Goal: Task Accomplishment & Management: Manage account settings

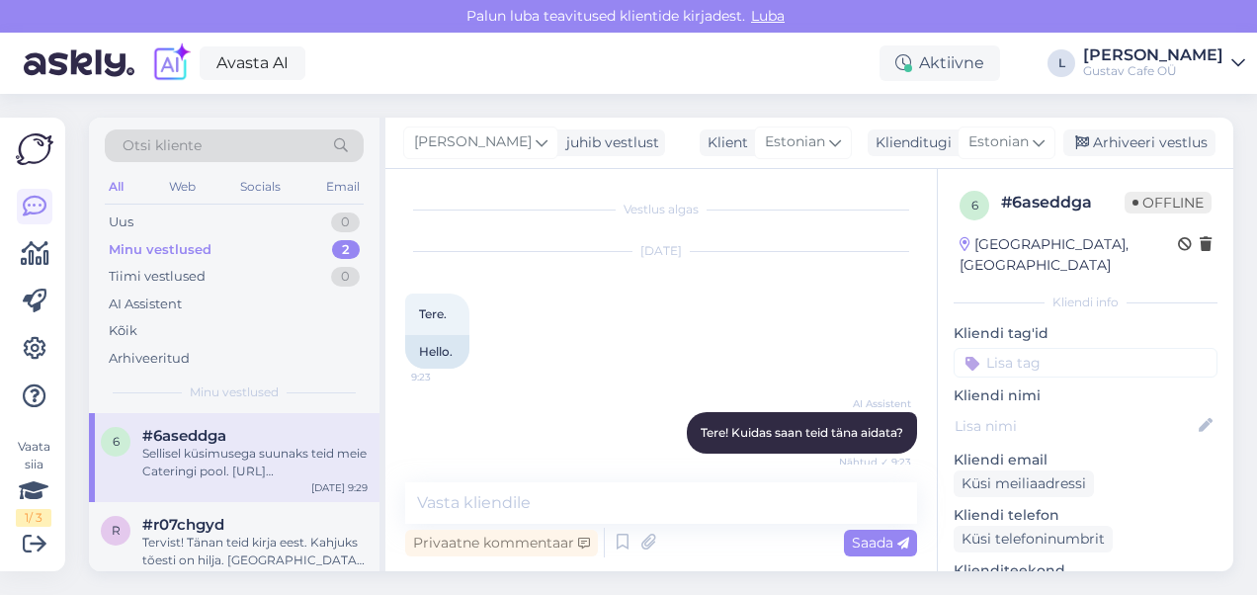
scroll to position [595, 0]
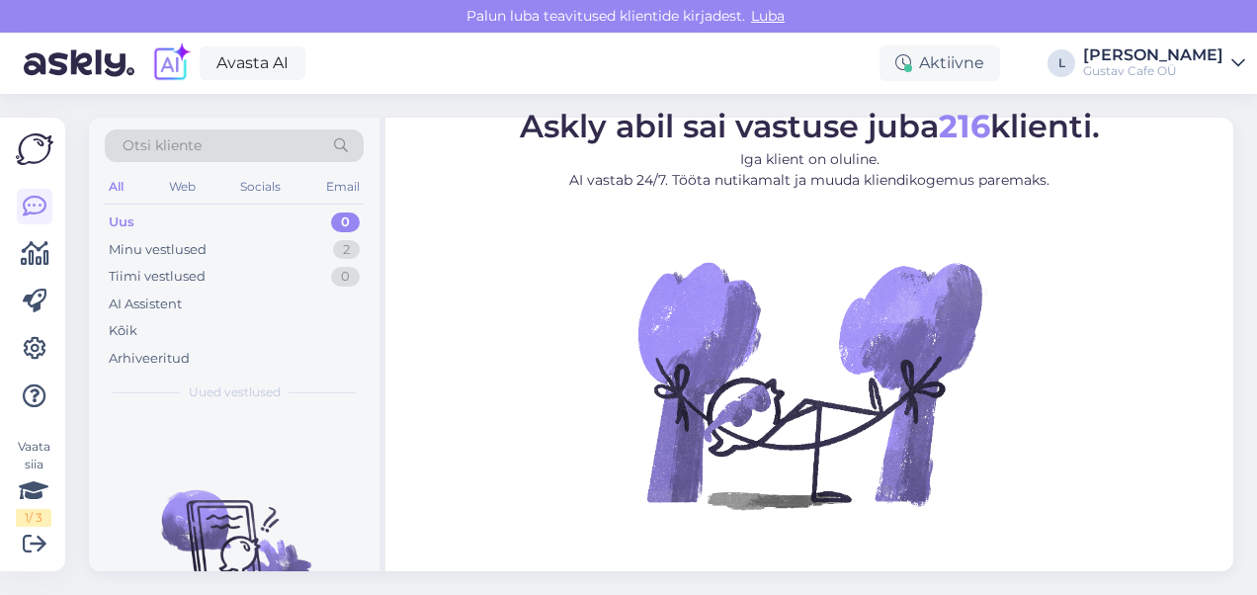
click at [209, 233] on div "Uus 0" at bounding box center [234, 223] width 259 height 28
click at [231, 247] on div "Minu vestlused 2" at bounding box center [234, 250] width 259 height 28
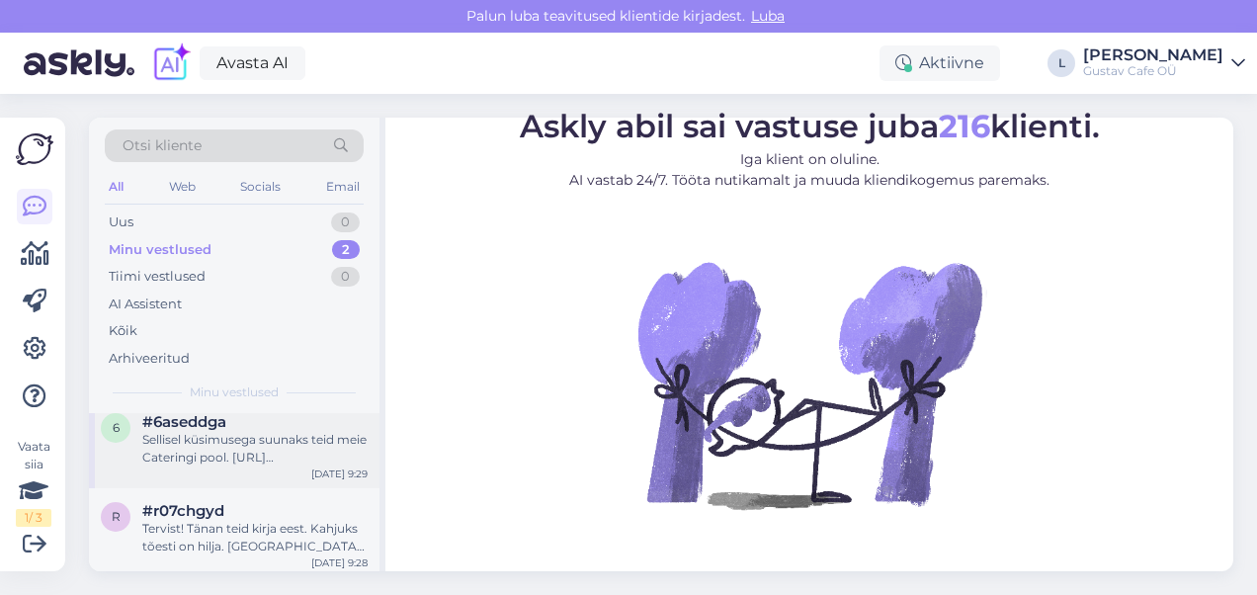
scroll to position [18, 0]
click at [1145, 67] on div "Gustav Cafe OÜ" at bounding box center [1153, 71] width 140 height 16
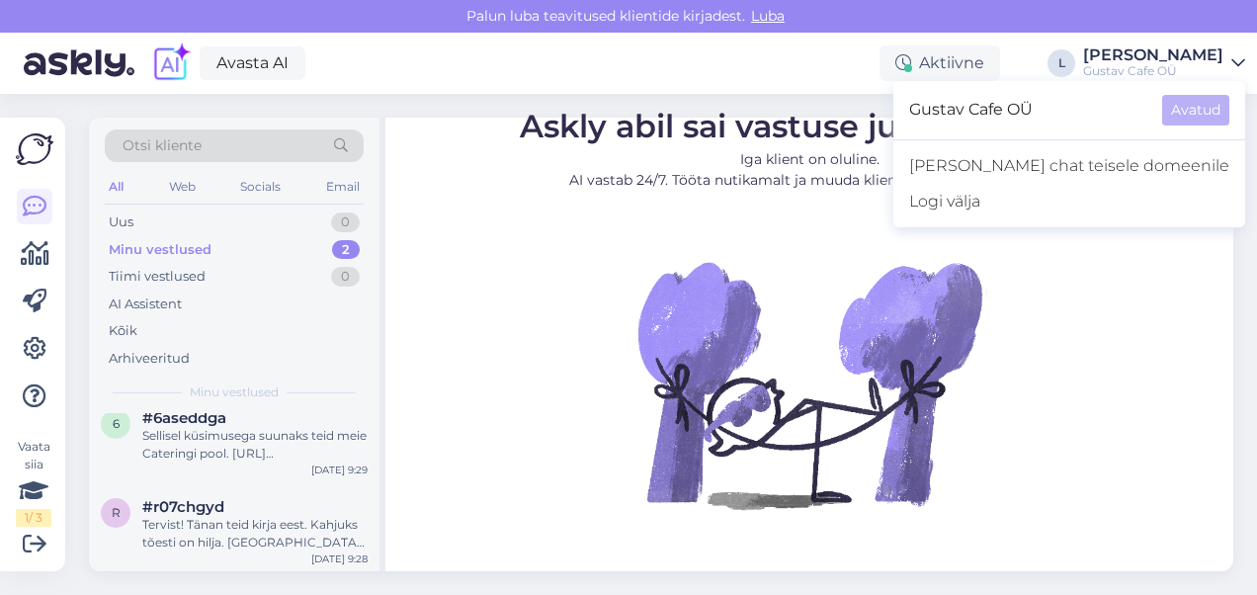
click at [1145, 67] on div "Gustav Cafe OÜ" at bounding box center [1153, 71] width 140 height 16
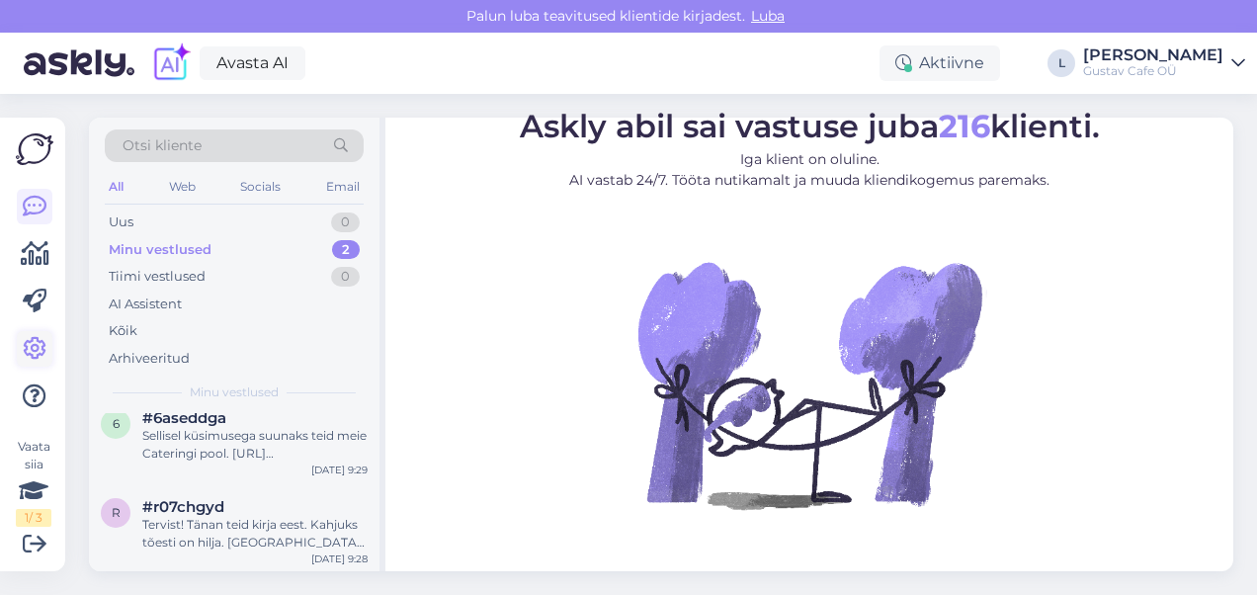
click at [26, 343] on icon at bounding box center [35, 349] width 24 height 24
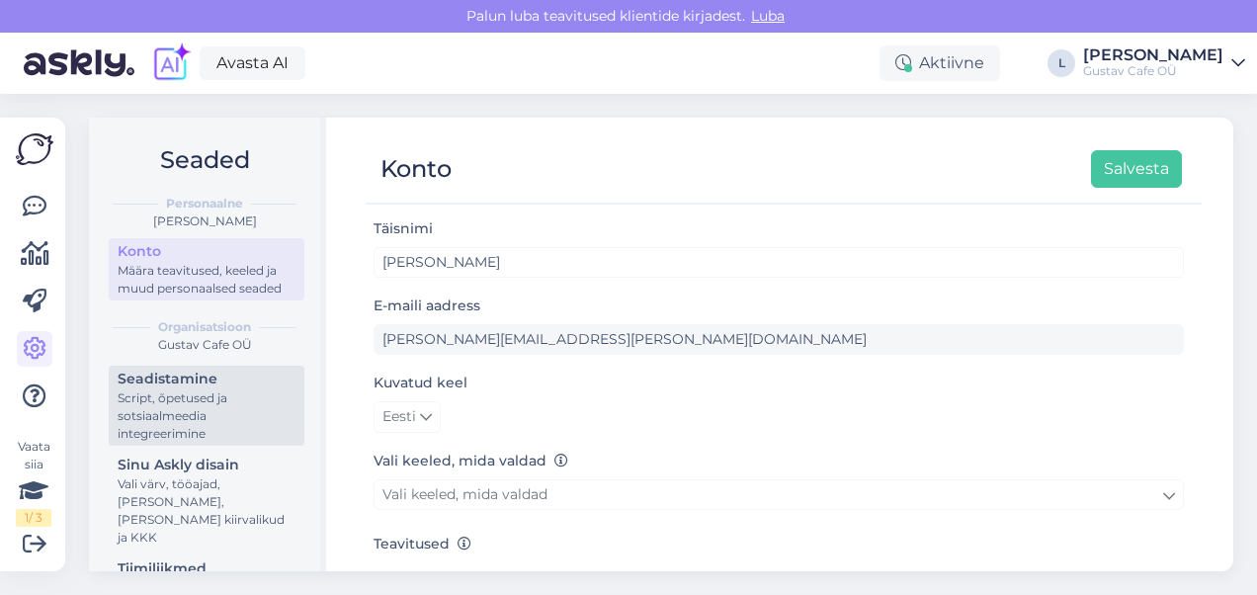
click at [184, 412] on div "Script, õpetused ja sotsiaalmeedia integreerimine" at bounding box center [207, 416] width 178 height 53
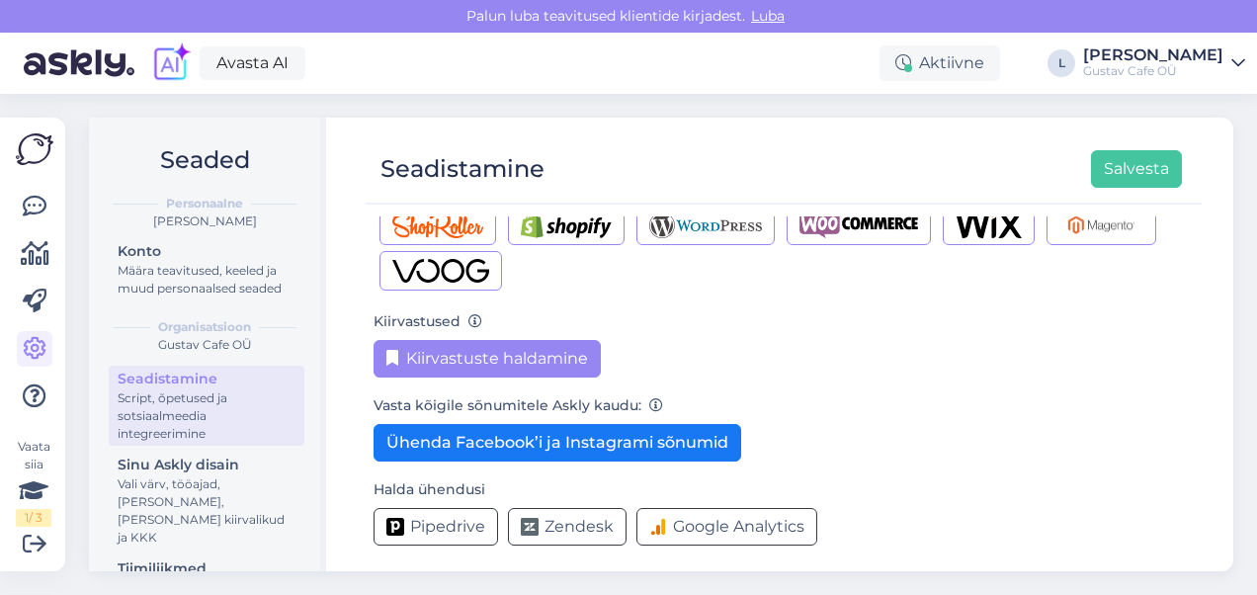
scroll to position [352, 0]
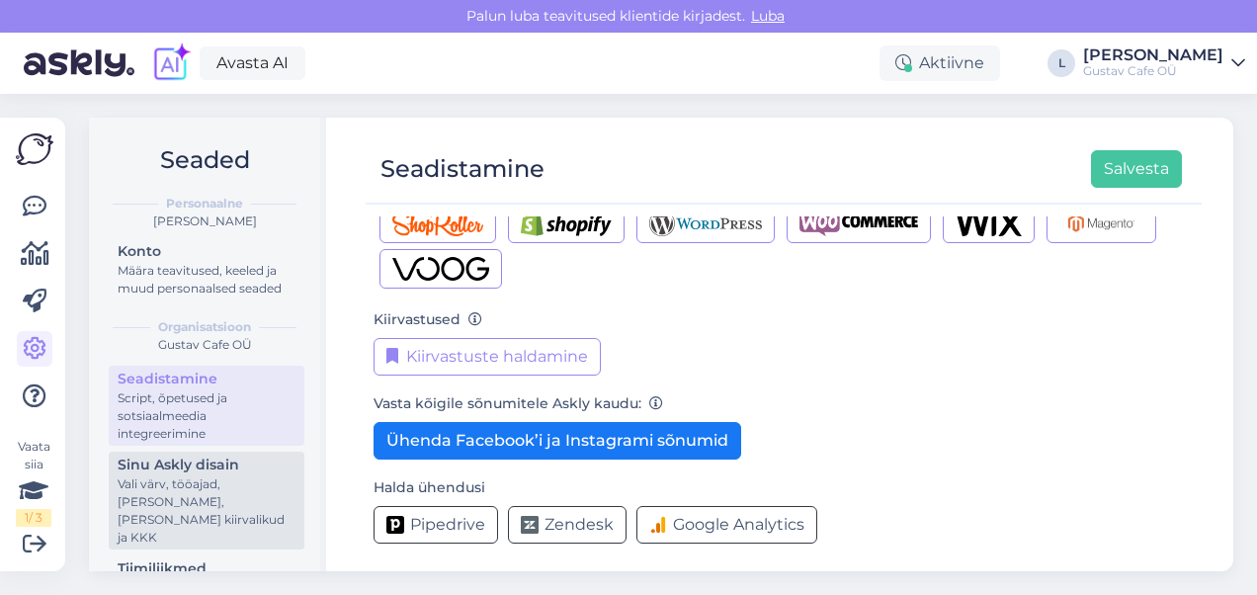
click at [233, 476] on div "Sinu Askly disain" at bounding box center [207, 465] width 178 height 21
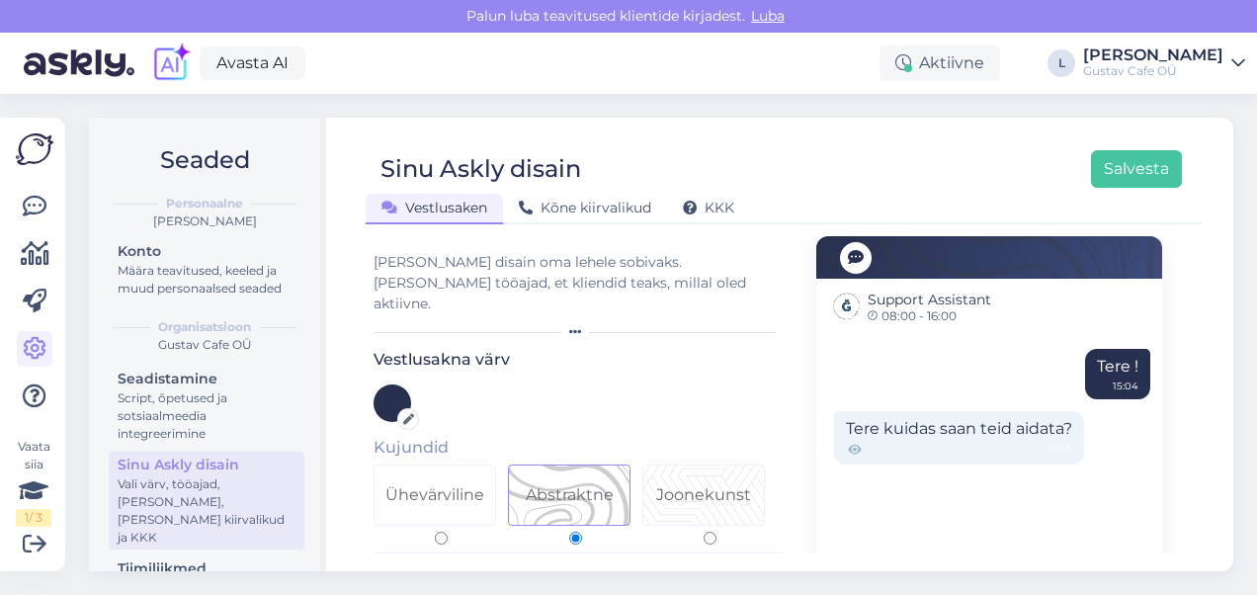
scroll to position [287, 0]
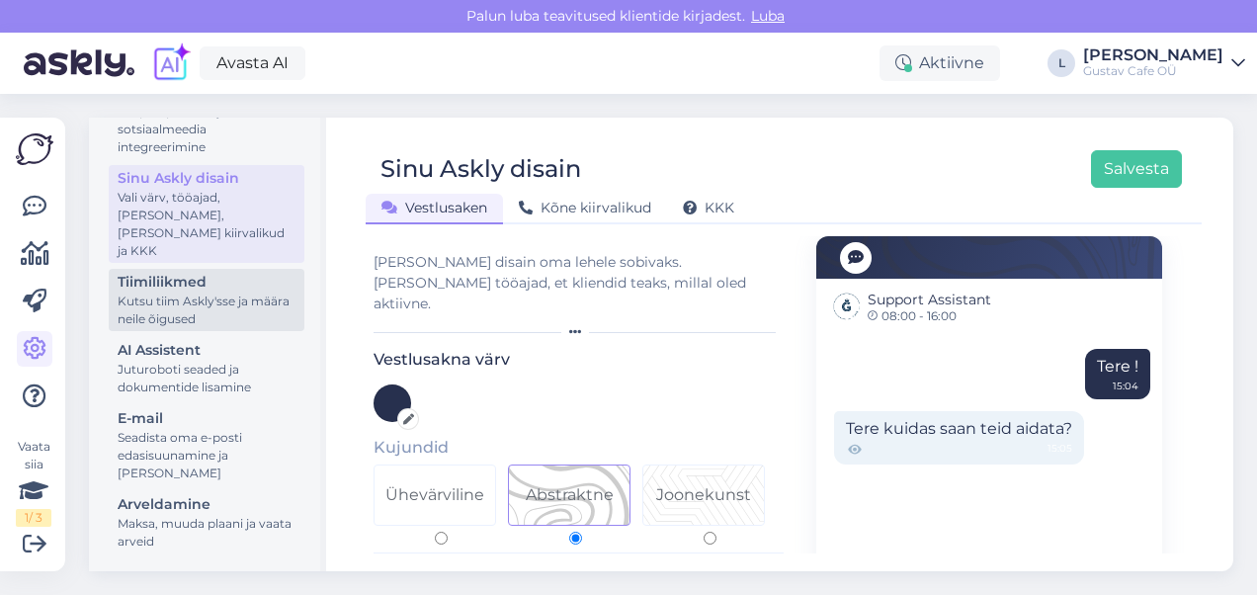
click at [217, 299] on div "Kutsu tiim Askly'sse ja määra neile õigused" at bounding box center [207, 311] width 178 height 36
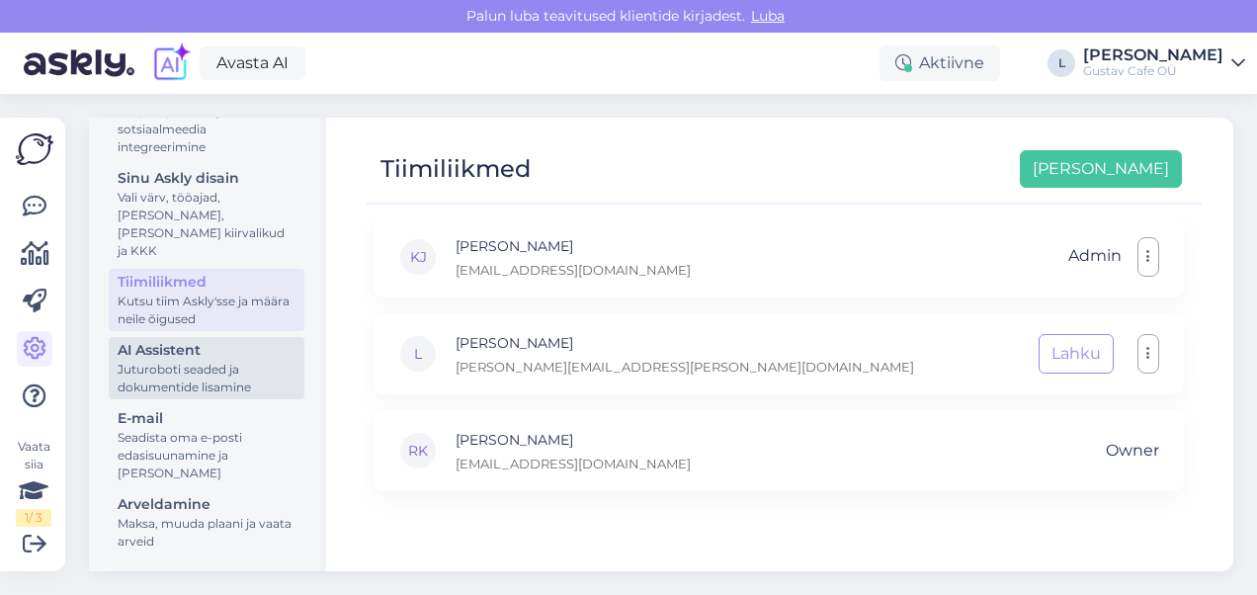
click at [204, 379] on div "Juturoboti seaded ja dokumentide lisamine" at bounding box center [207, 379] width 178 height 36
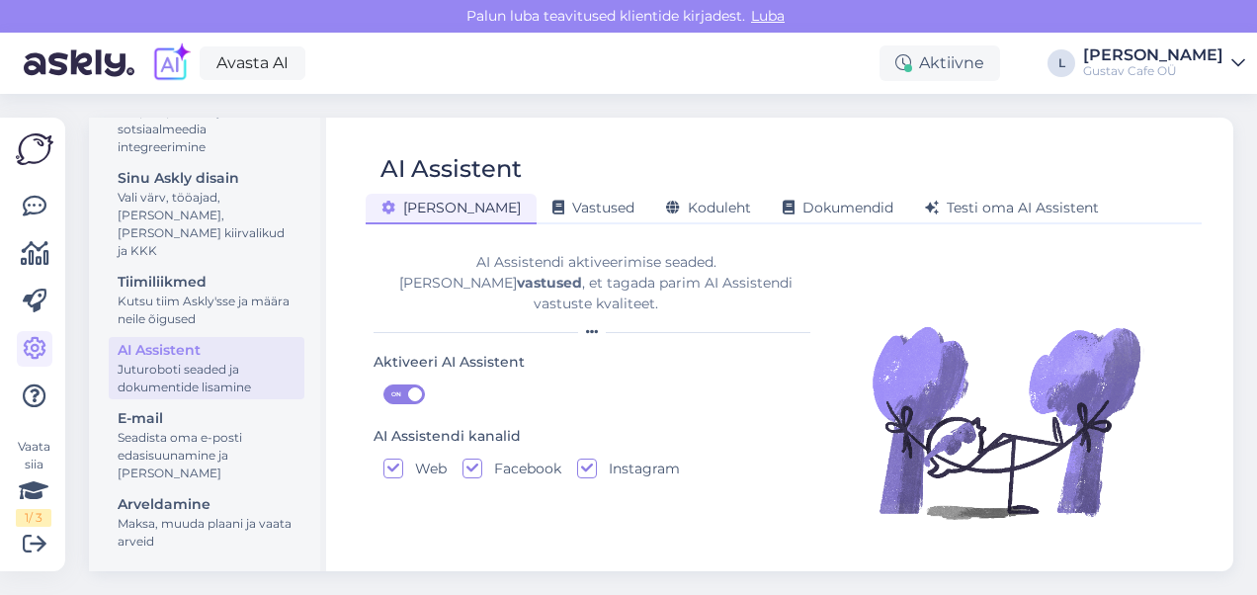
scroll to position [6, 0]
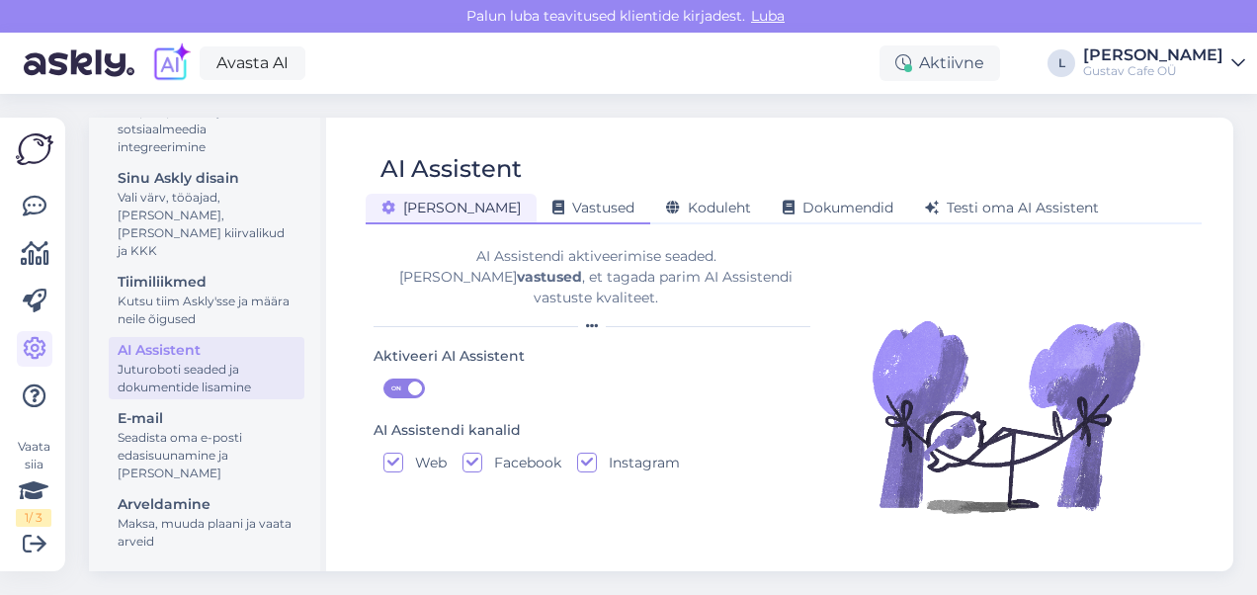
click at [552, 199] on div "Vastused" at bounding box center [594, 209] width 114 height 31
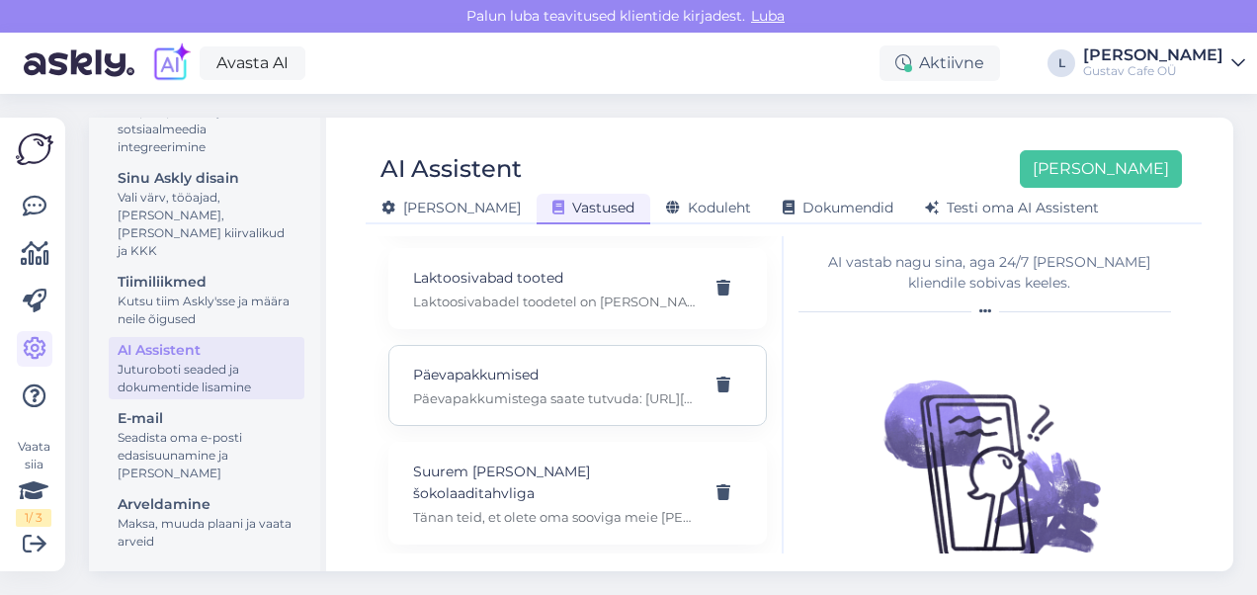
scroll to position [374, 0]
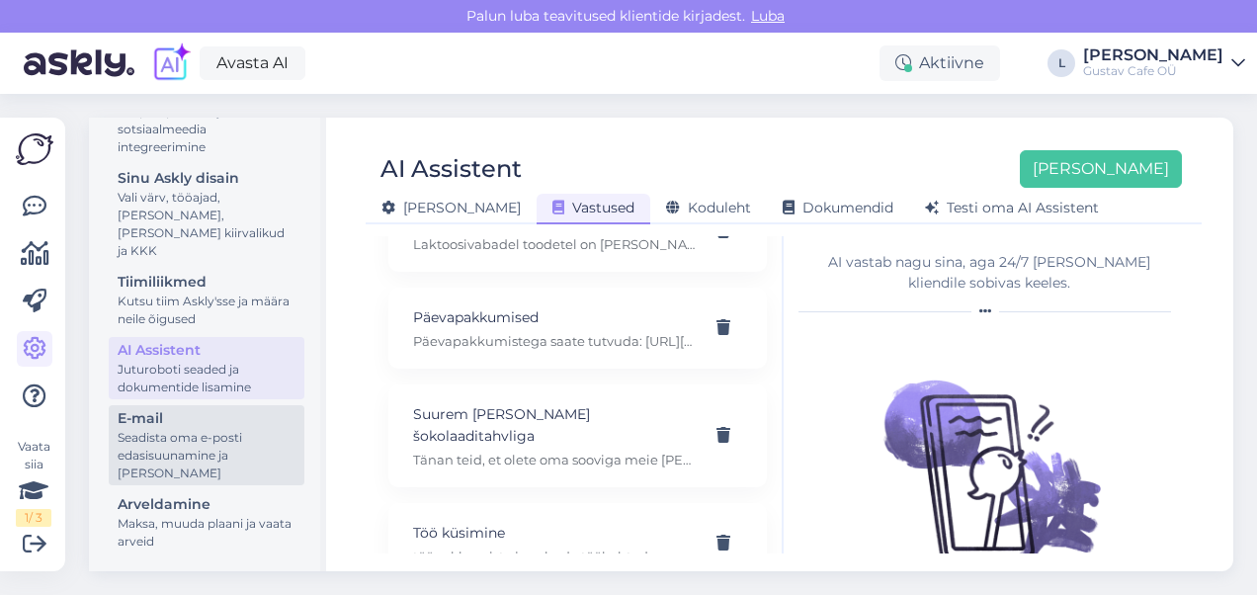
click at [216, 418] on div "E-mail" at bounding box center [207, 418] width 178 height 21
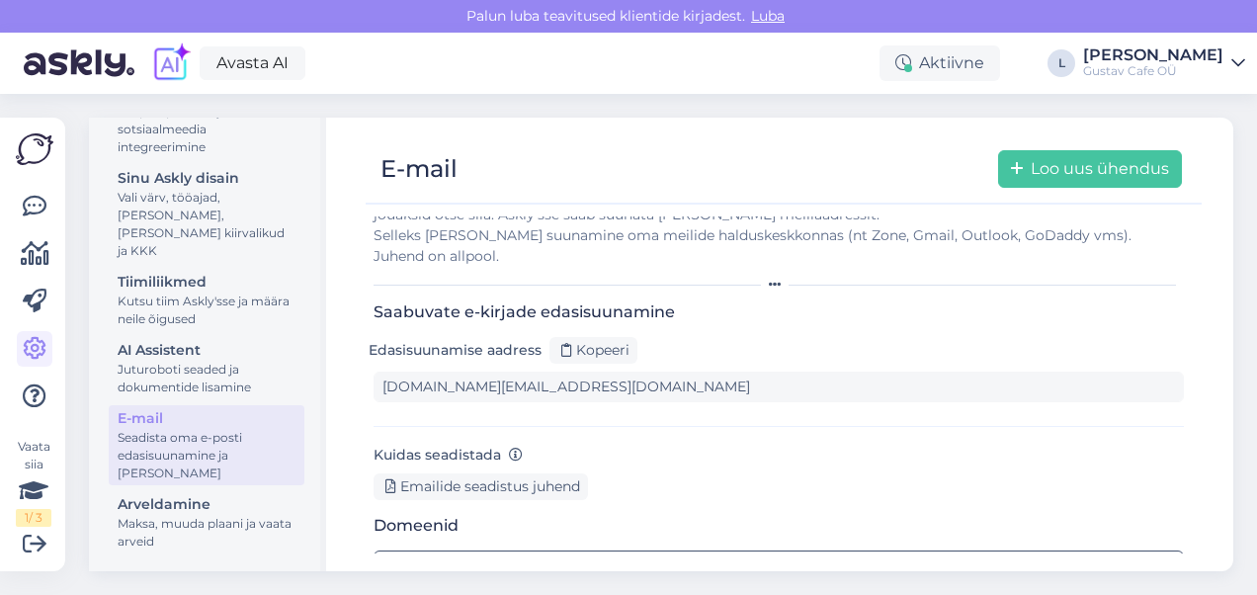
scroll to position [76, 0]
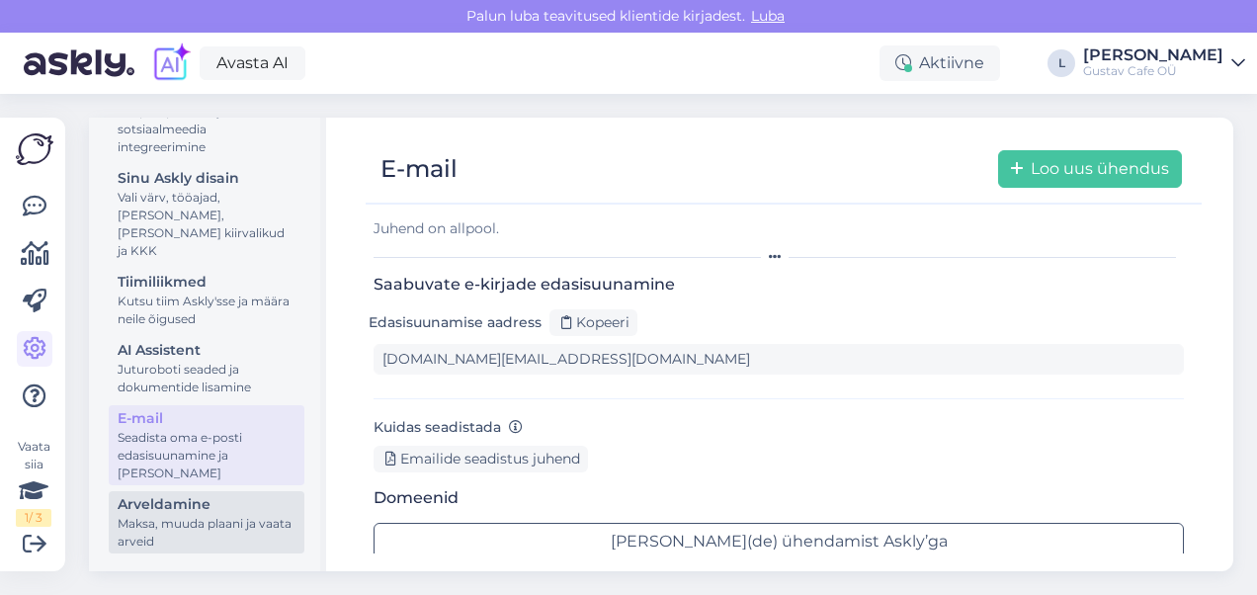
click at [190, 522] on div "Maksa, muuda plaani ja vaata arveid" at bounding box center [207, 533] width 178 height 36
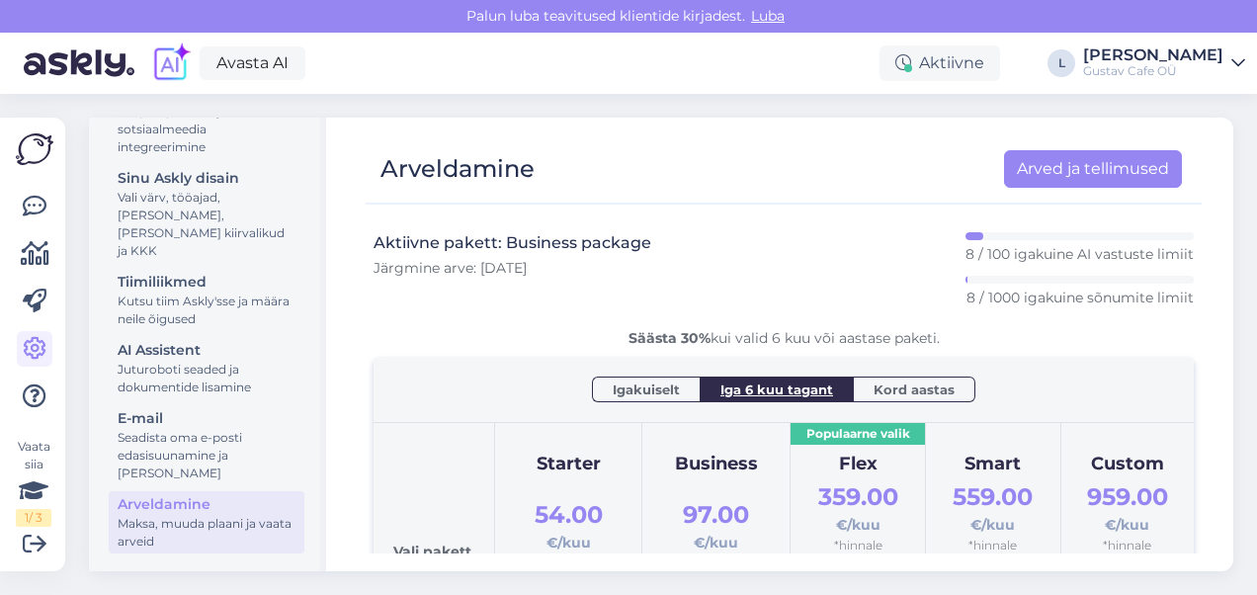
click at [621, 395] on span "Igakuiselt" at bounding box center [646, 390] width 67 height 20
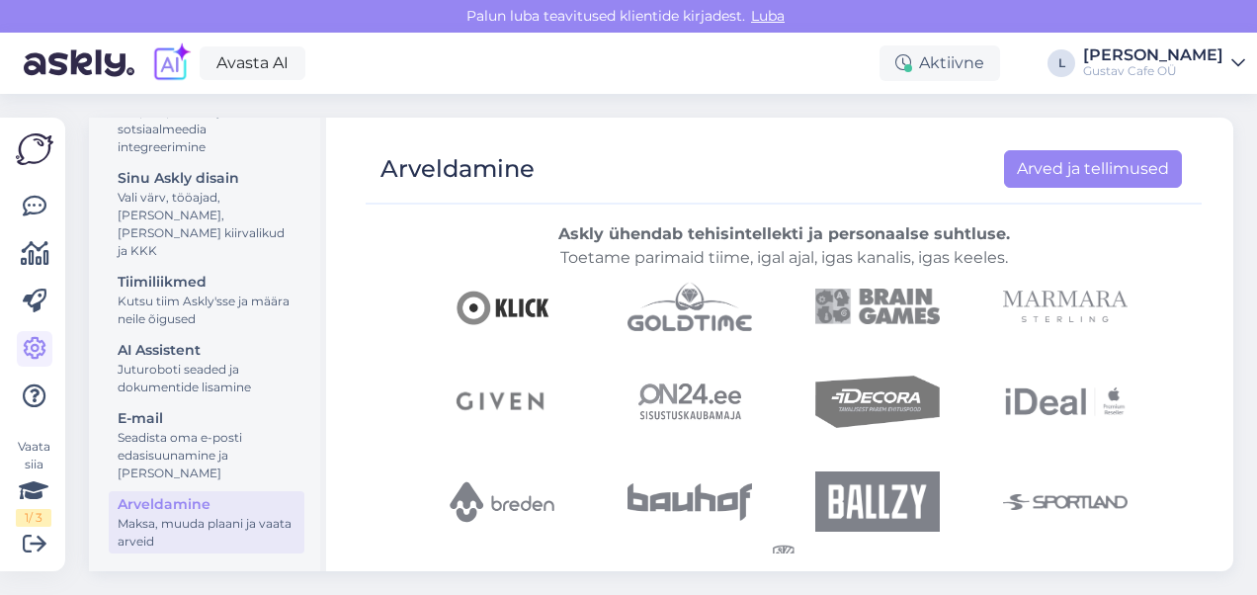
scroll to position [874, 0]
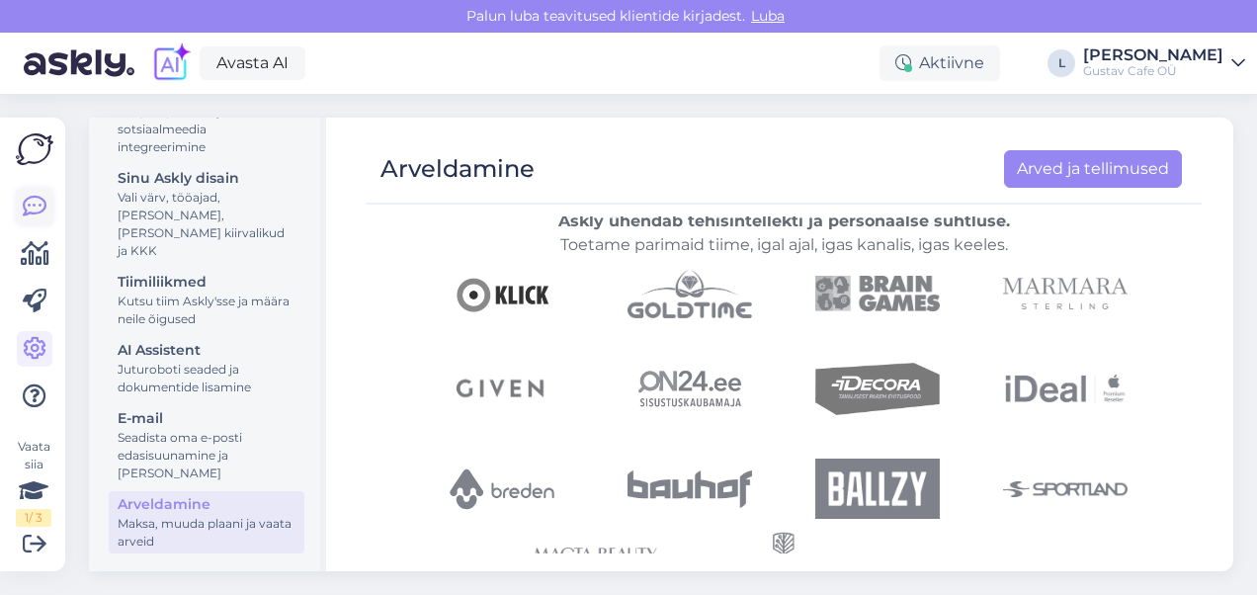
click at [38, 200] on icon at bounding box center [35, 207] width 24 height 24
